Goal: Submit feedback/report problem

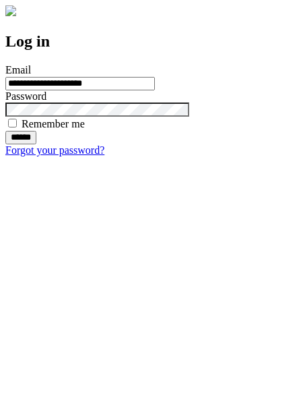
type input "**********"
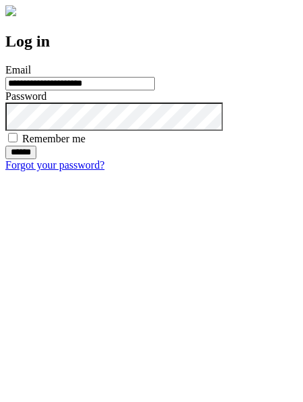
click at [36, 159] on input "******" at bounding box center [20, 152] width 31 height 13
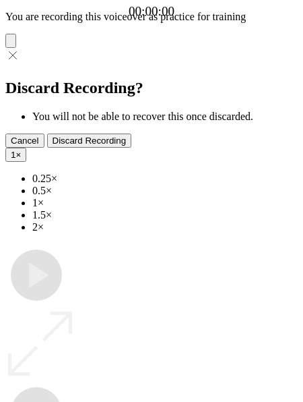
type input "**********"
